Goal: Task Accomplishment & Management: Complete application form

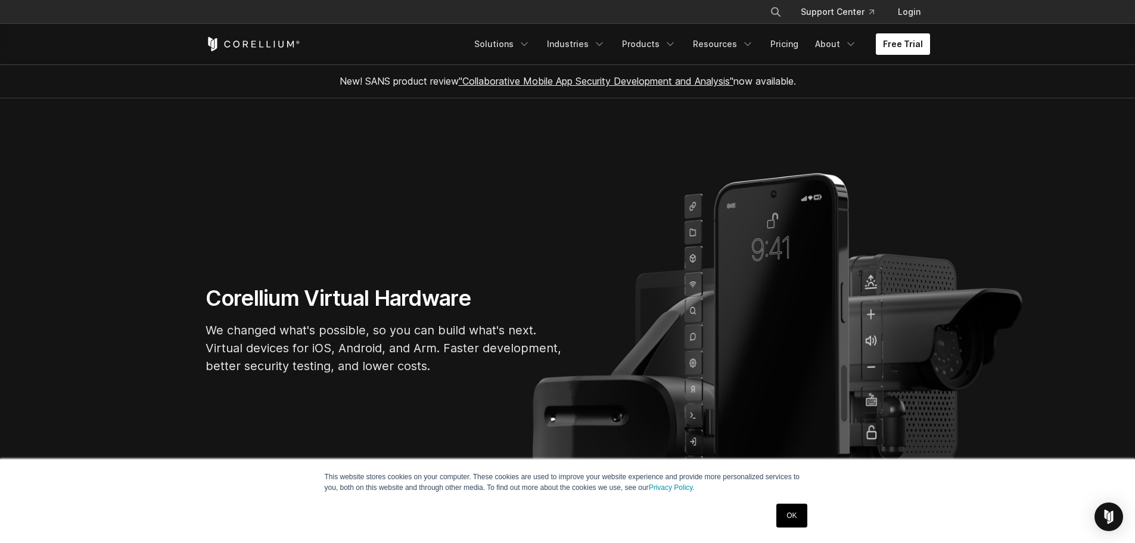
click at [901, 45] on link "Free Trial" at bounding box center [903, 43] width 54 height 21
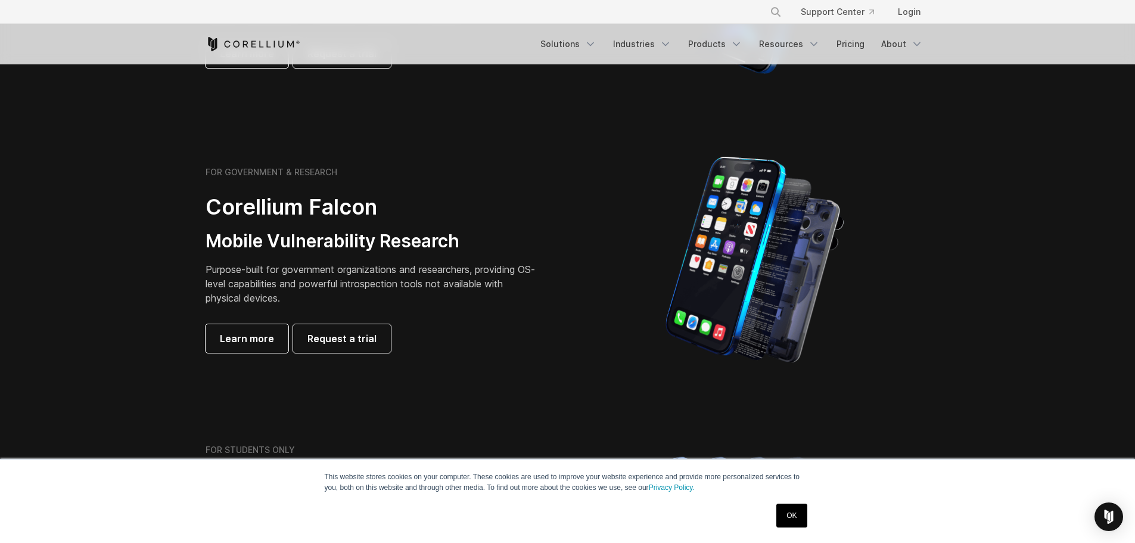
scroll to position [477, 0]
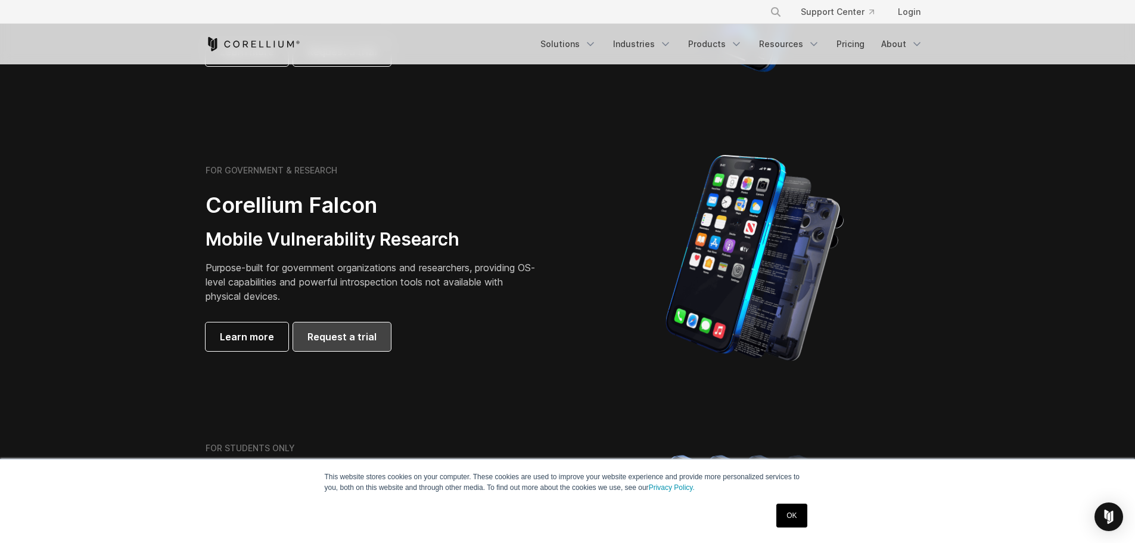
click at [331, 334] on span "Request a trial" at bounding box center [341, 336] width 69 height 14
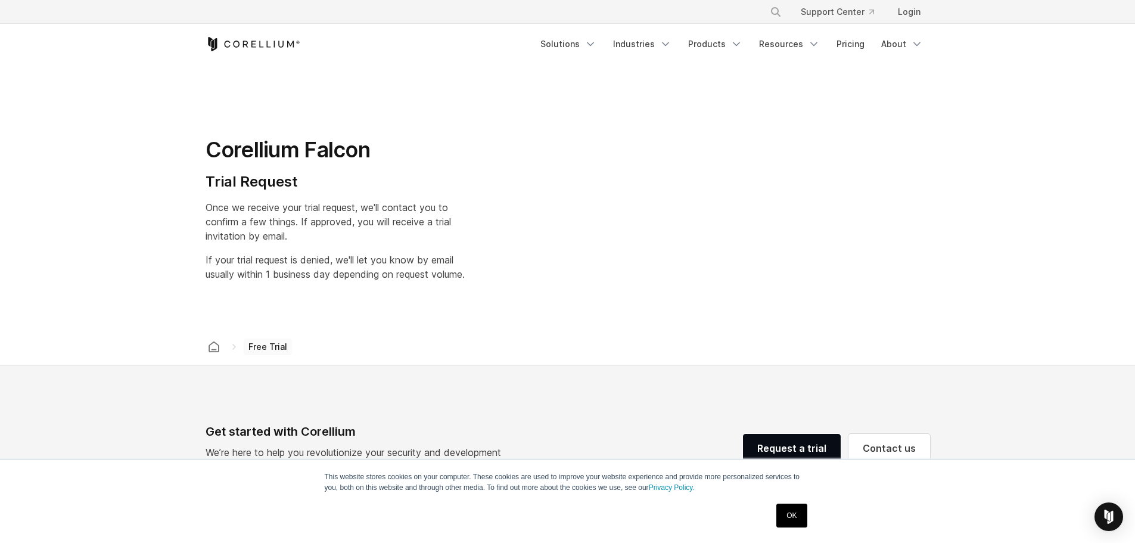
select select "**"
